Goal: Task Accomplishment & Management: Use online tool/utility

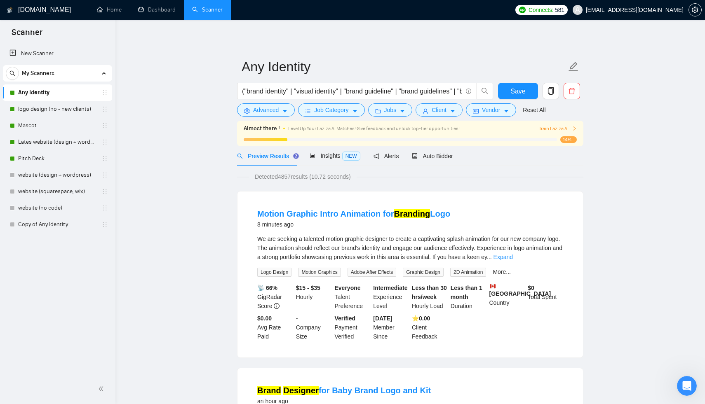
click at [53, 7] on div "[DOMAIN_NAME]" at bounding box center [41, 10] width 68 height 20
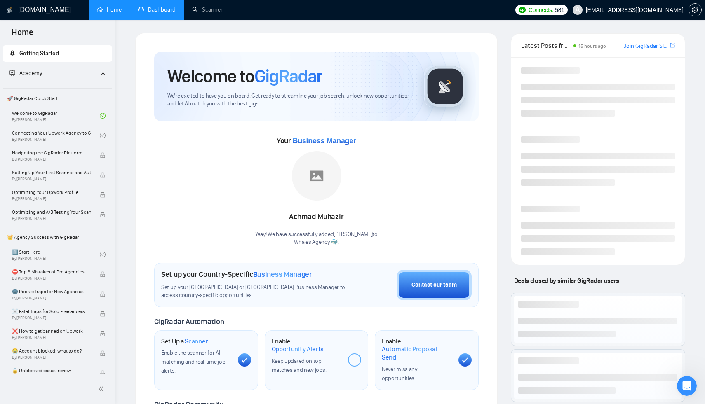
click at [158, 6] on link "Dashboard" at bounding box center [157, 9] width 38 height 7
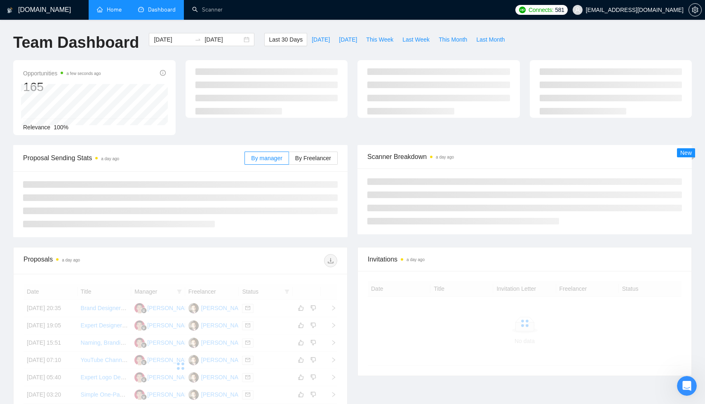
click at [122, 7] on link "Home" at bounding box center [109, 9] width 25 height 7
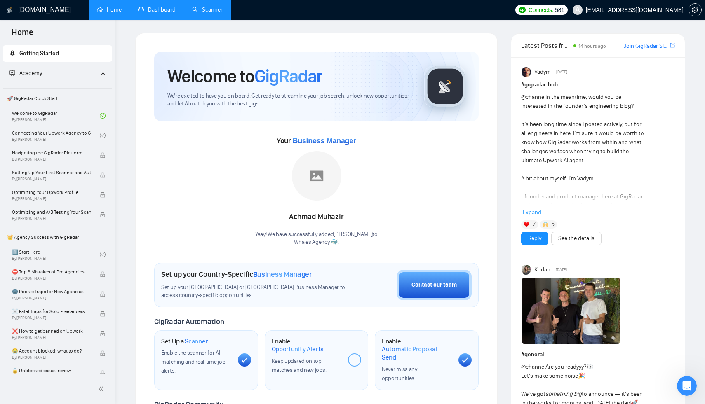
click at [195, 6] on link "Scanner" at bounding box center [207, 9] width 31 height 7
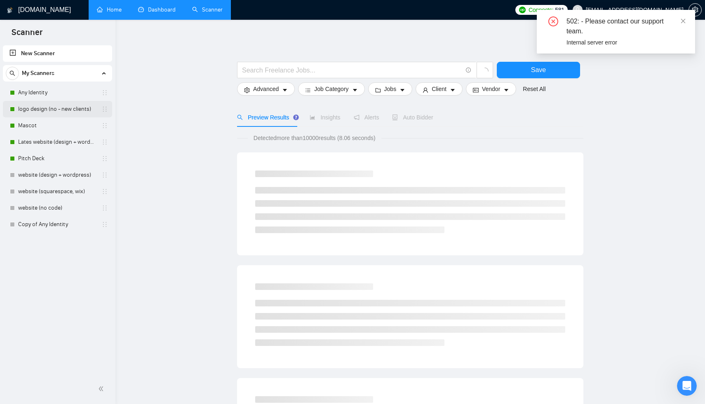
click at [58, 112] on link "logo design (no - new clients)" at bounding box center [57, 109] width 78 height 16
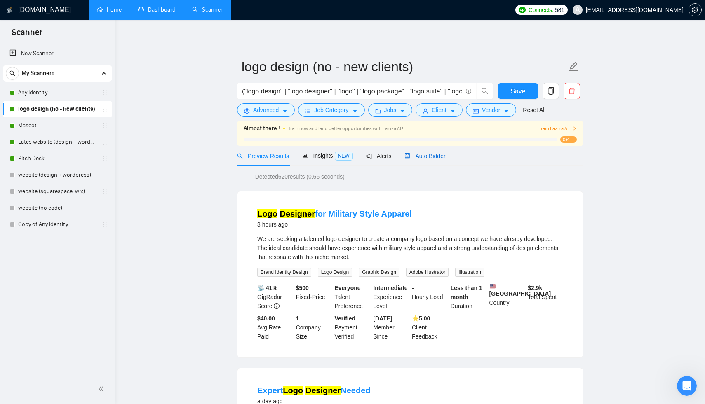
click at [427, 155] on span "Auto Bidder" at bounding box center [424, 156] width 41 height 7
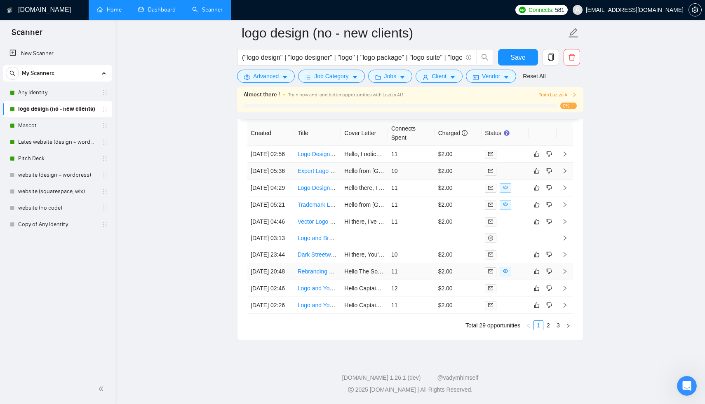
scroll to position [2177, 0]
click at [547, 330] on link "2" at bounding box center [548, 325] width 9 height 9
click at [539, 330] on link "1" at bounding box center [538, 325] width 9 height 9
click at [64, 100] on link "Any Identity" at bounding box center [57, 93] width 78 height 16
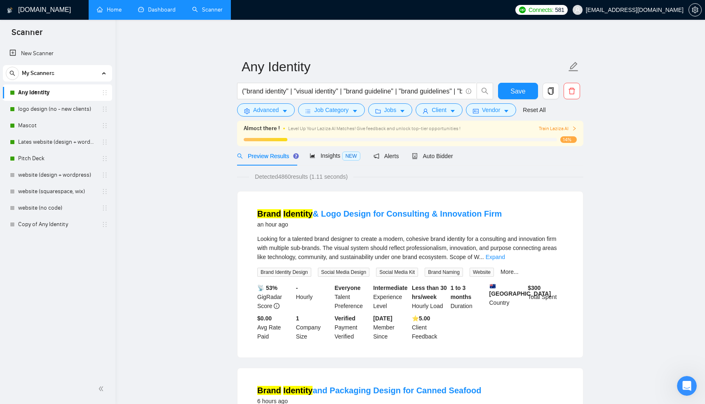
click at [449, 155] on span "Auto Bidder" at bounding box center [432, 156] width 41 height 7
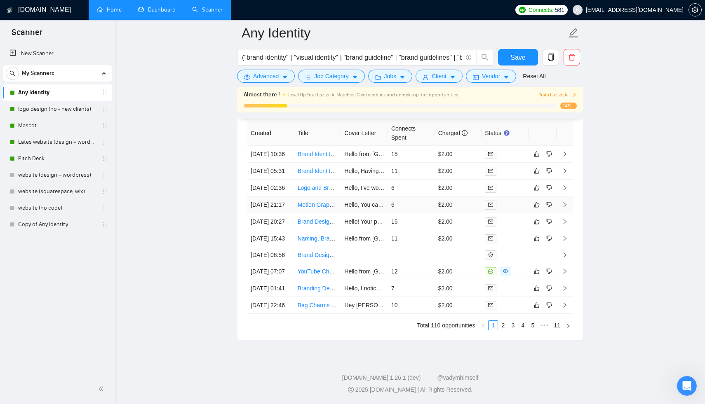
scroll to position [2186, 0]
click at [501, 322] on link "2" at bounding box center [502, 325] width 9 height 9
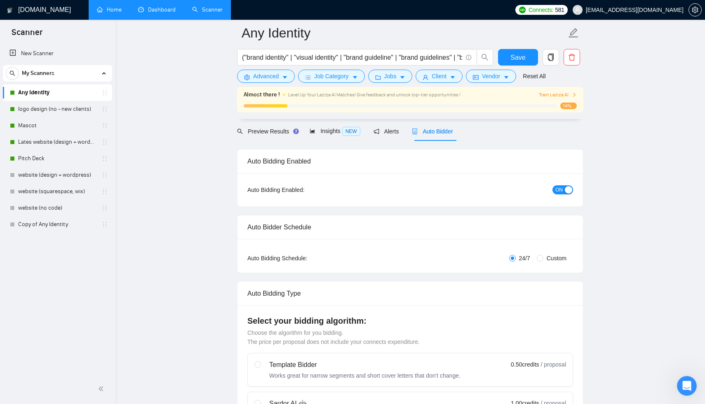
scroll to position [0, 0]
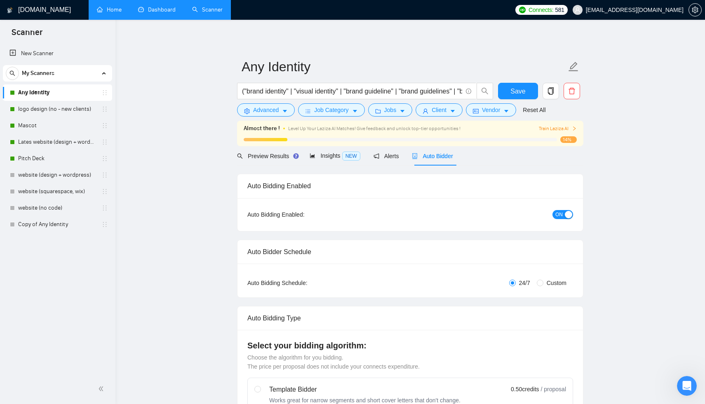
click at [156, 7] on link "Dashboard" at bounding box center [157, 9] width 38 height 7
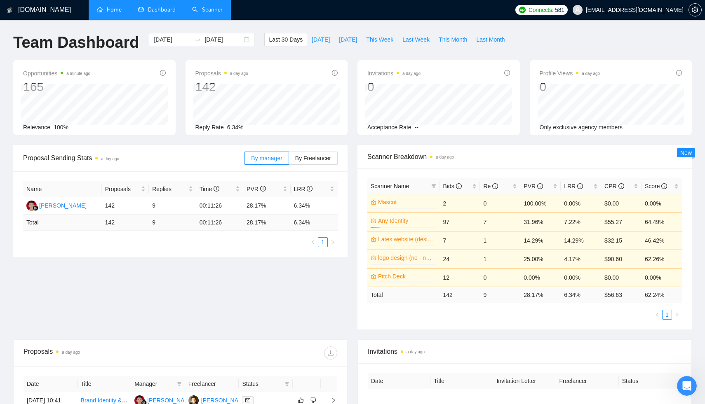
click at [32, 9] on h1 "[DOMAIN_NAME]" at bounding box center [44, 10] width 53 height 20
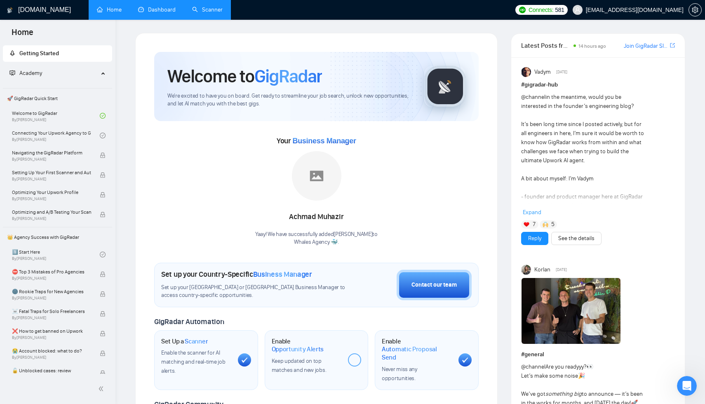
click at [543, 326] on img at bounding box center [571, 311] width 99 height 66
click at [45, 14] on h1 "[DOMAIN_NAME]" at bounding box center [44, 10] width 53 height 20
click at [202, 8] on link "Scanner" at bounding box center [207, 9] width 31 height 7
